Goal: Task Accomplishment & Management: Complete application form

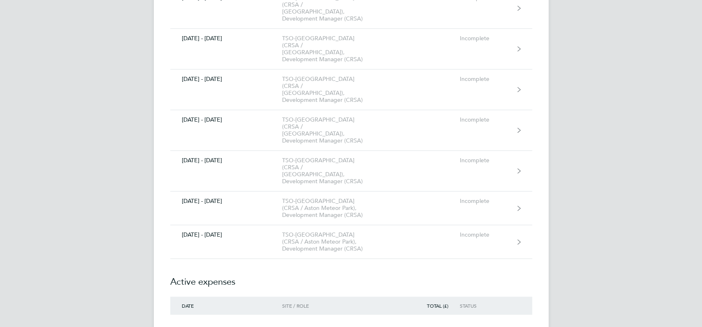
scroll to position [274, 0]
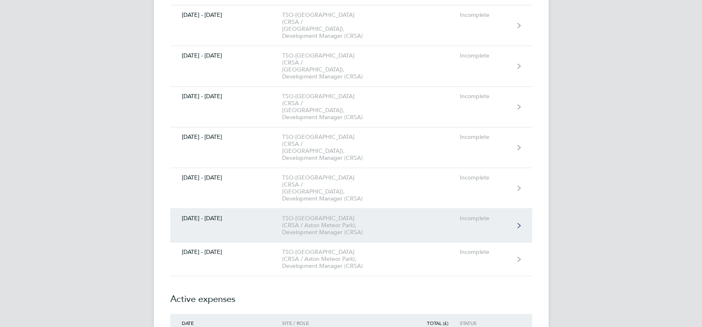
click at [339, 215] on div "TSO-[GEOGRAPHIC_DATA] (CRSA / Aston Meteor Park), Development Manager (CRSA)" at bounding box center [329, 225] width 94 height 21
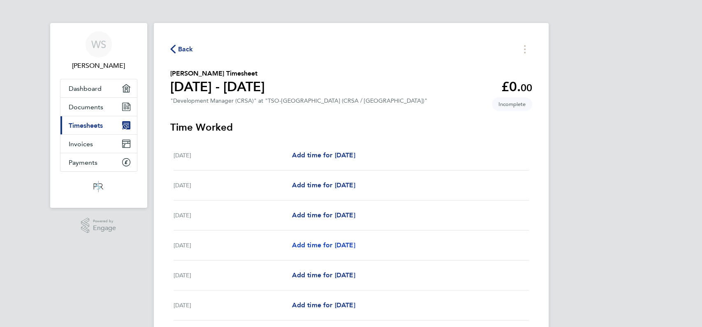
click at [336, 243] on span "Add time for [DATE]" at bounding box center [323, 245] width 63 height 8
select select "60"
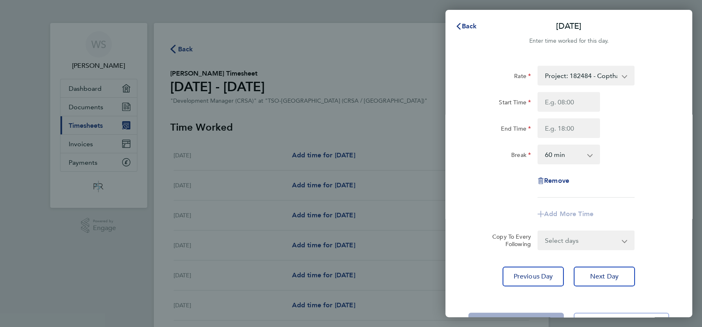
click at [602, 83] on select "Project: 182484 - Copthall - 50.00 Project: 182907 - MCJ Reinstatement - 50.00 …" at bounding box center [581, 76] width 86 height 18
select select "60"
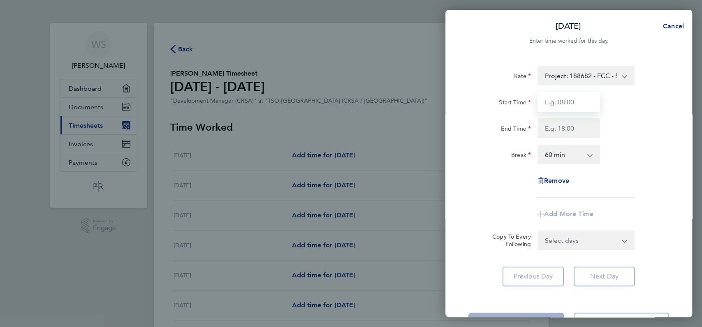
click at [566, 107] on input "Start Time" at bounding box center [569, 102] width 63 height 20
type input "08:00"
click at [567, 131] on input "End Time" at bounding box center [569, 128] width 63 height 20
type input "18:00"
click at [566, 160] on select "0 min 15 min 30 min 45 min 60 min 75 min 90 min" at bounding box center [563, 155] width 51 height 18
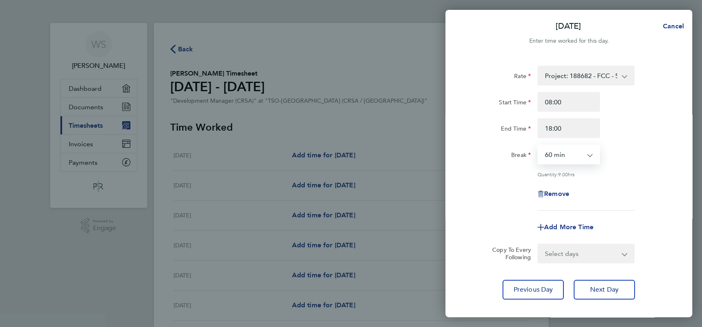
select select "0"
click at [538, 146] on select "0 min 15 min 30 min 45 min 60 min 75 min 90 min" at bounding box center [563, 155] width 51 height 18
click at [613, 287] on span "Next Day" at bounding box center [604, 290] width 28 height 8
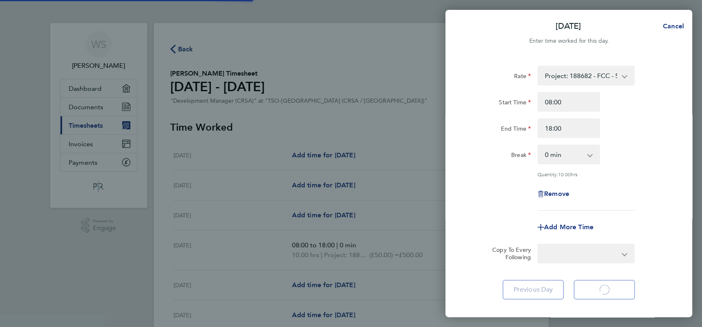
select select "60"
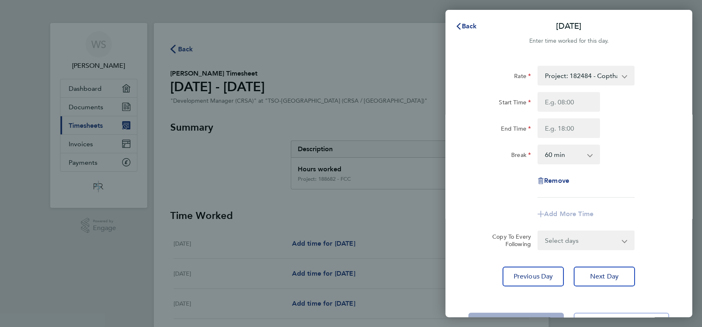
click at [603, 72] on select "Project: 182484 - Copthall - 50.00 Project: 188682 - FCC - 50.00 Project: 18290…" at bounding box center [581, 76] width 86 height 18
select select "60"
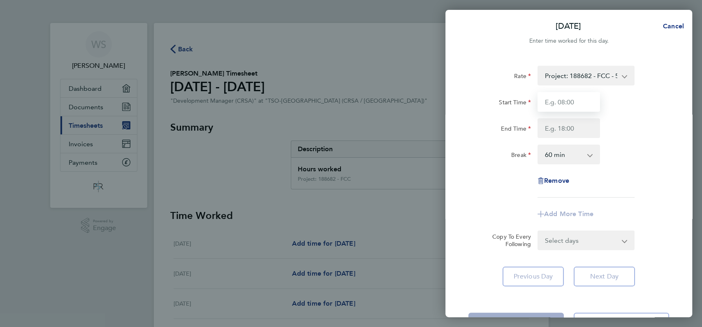
click at [570, 97] on input "Start Time" at bounding box center [569, 102] width 63 height 20
type input "08:00"
type input "18:00"
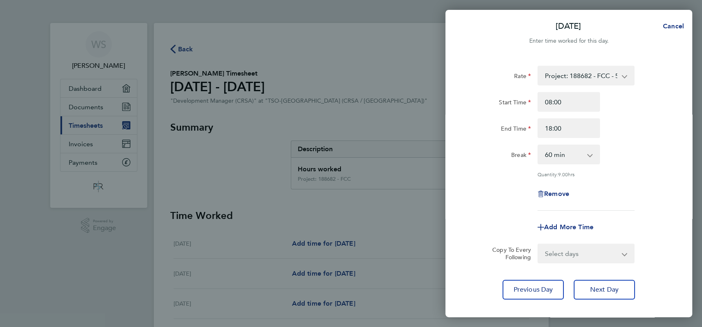
click at [572, 157] on select "0 min 15 min 30 min 45 min 60 min 75 min 90 min" at bounding box center [563, 155] width 51 height 18
select select "0"
click at [538, 146] on select "0 min 15 min 30 min 45 min 60 min 75 min 90 min" at bounding box center [563, 155] width 51 height 18
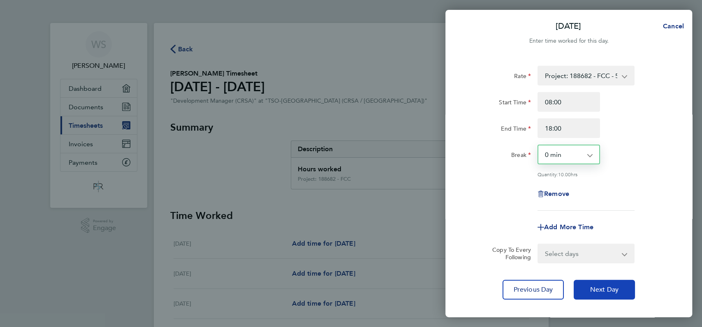
click at [594, 286] on span "Next Day" at bounding box center [604, 290] width 28 height 8
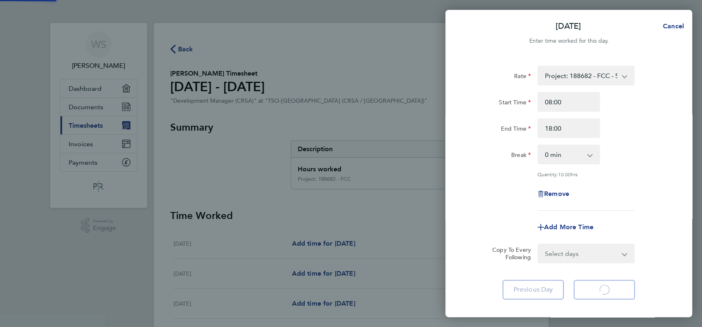
select select "60"
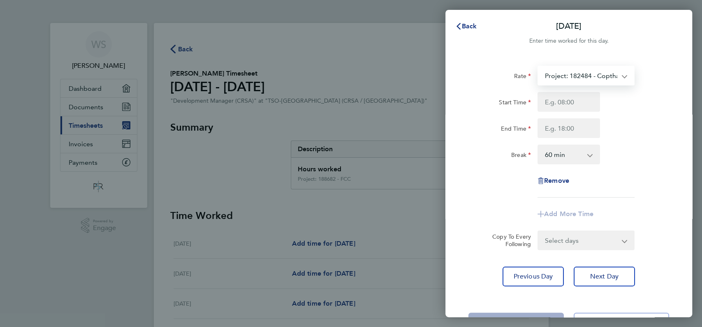
click at [592, 72] on select "Project: 182484 - Copthall - 50.00 Project: 188682 - FCC - 50.00 Project: 18290…" at bounding box center [581, 76] width 86 height 18
select select "60"
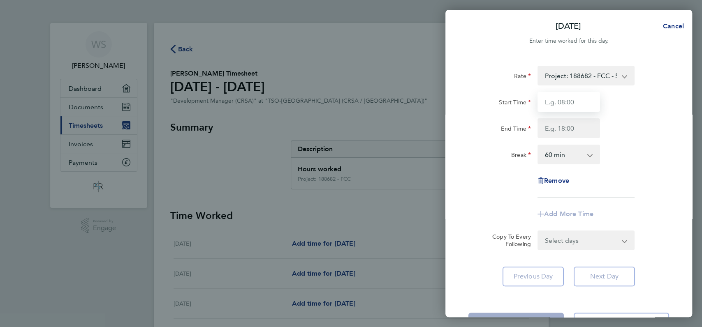
click at [579, 105] on input "Start Time" at bounding box center [569, 102] width 63 height 20
type input "08:00"
type input "18:00"
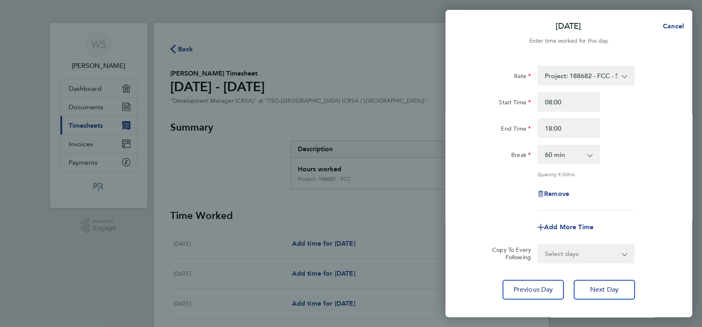
click at [569, 149] on select "0 min 15 min 30 min 45 min 60 min 75 min 90 min" at bounding box center [563, 155] width 51 height 18
select select "0"
click at [538, 146] on select "0 min 15 min 30 min 45 min 60 min 75 min 90 min" at bounding box center [563, 155] width 51 height 18
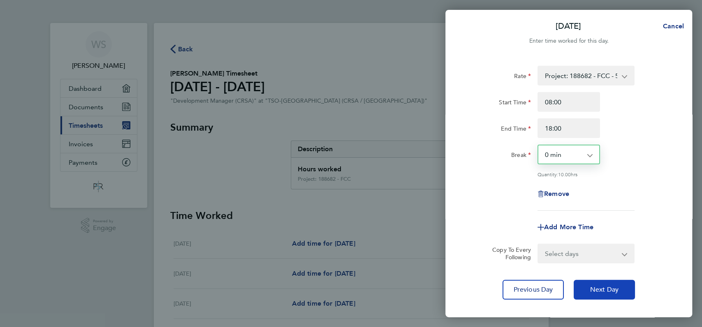
click at [604, 290] on span "Next Day" at bounding box center [604, 290] width 28 height 8
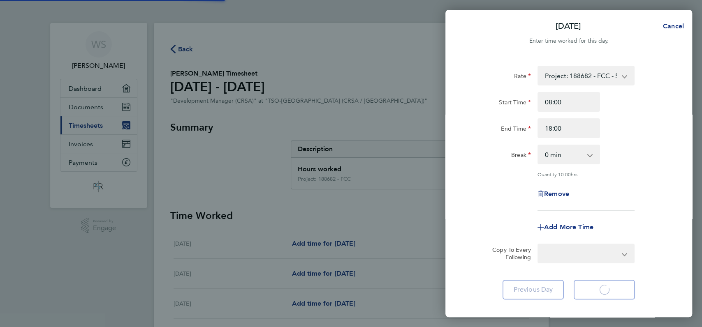
select select "60"
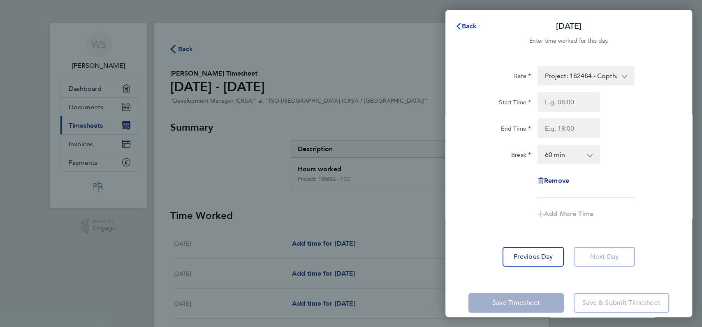
click at [470, 26] on span "Back" at bounding box center [469, 26] width 15 height 8
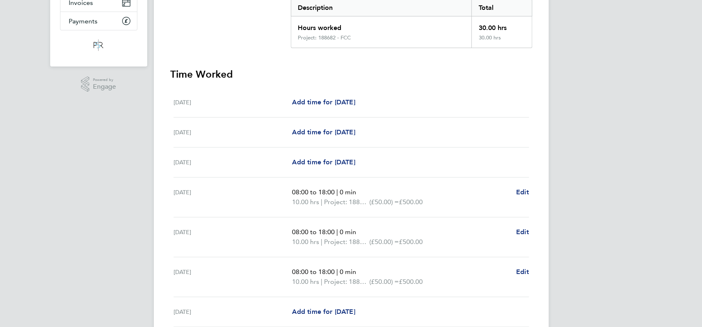
scroll to position [213, 0]
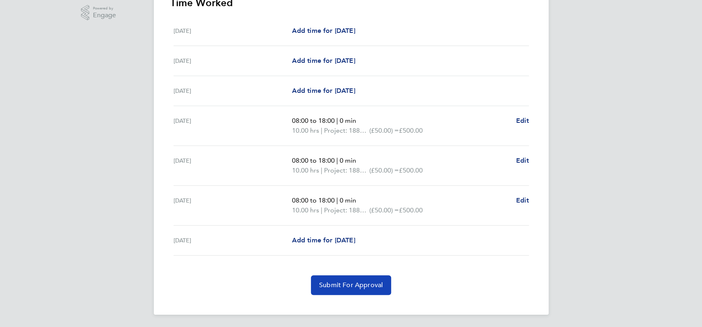
click at [368, 286] on span "Submit For Approval" at bounding box center [351, 285] width 64 height 8
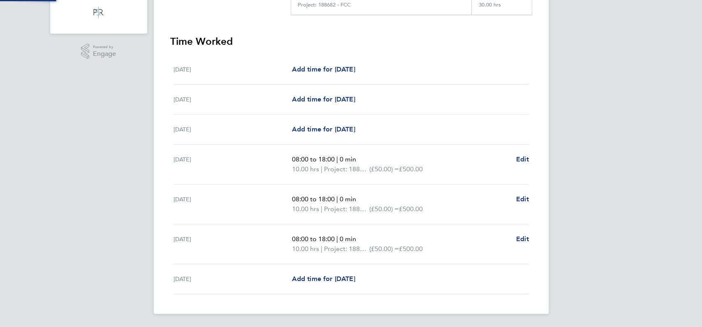
scroll to position [174, 0]
